Goal: Information Seeking & Learning: Find specific fact

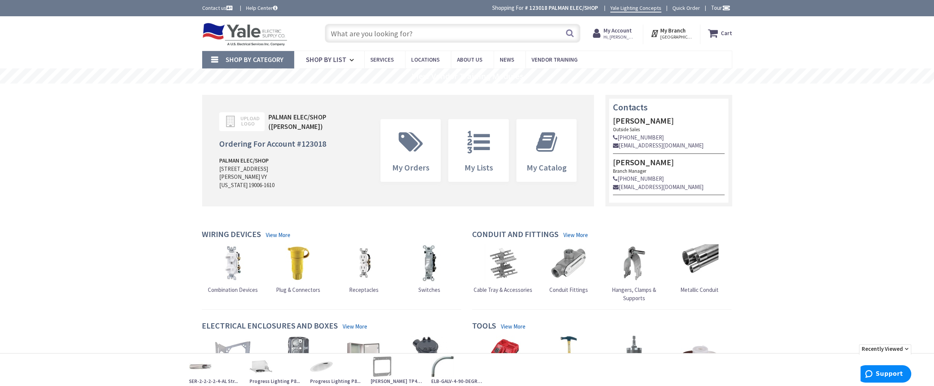
click at [451, 33] on input "text" at bounding box center [452, 33] width 255 height 19
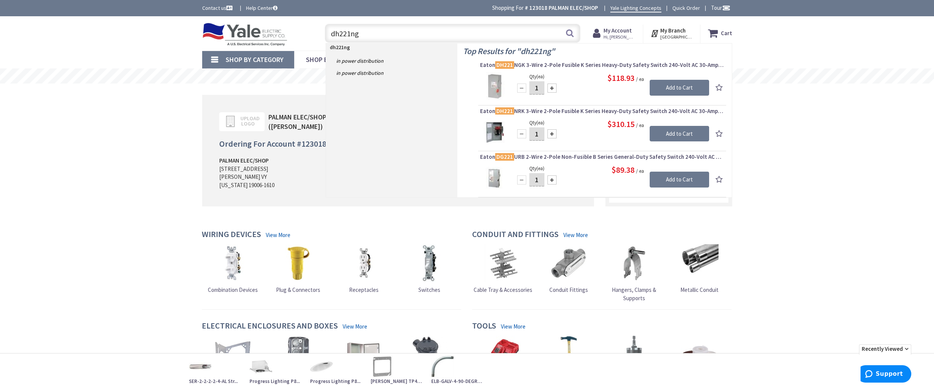
type input "dh221ngk"
